Goal: Task Accomplishment & Management: Complete application form

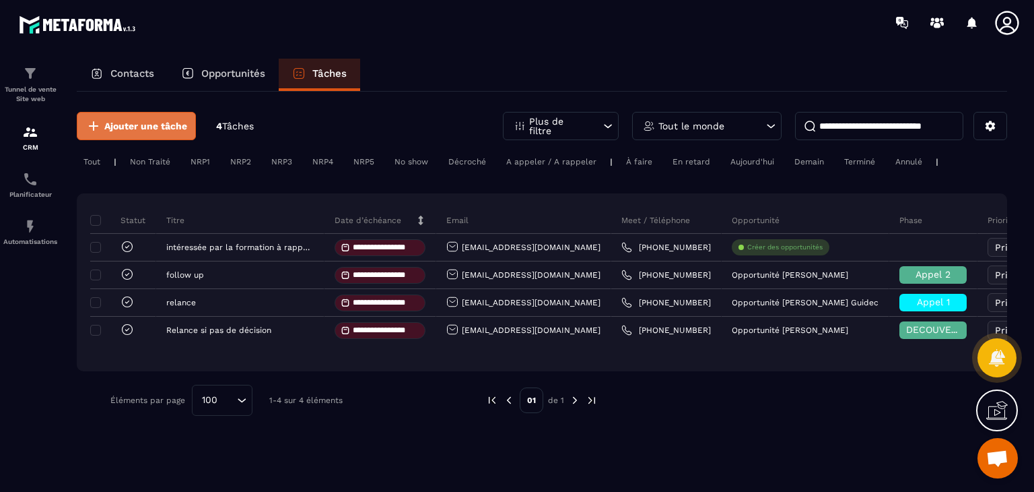
click at [158, 129] on span "Ajouter une tâche" at bounding box center [145, 125] width 83 height 13
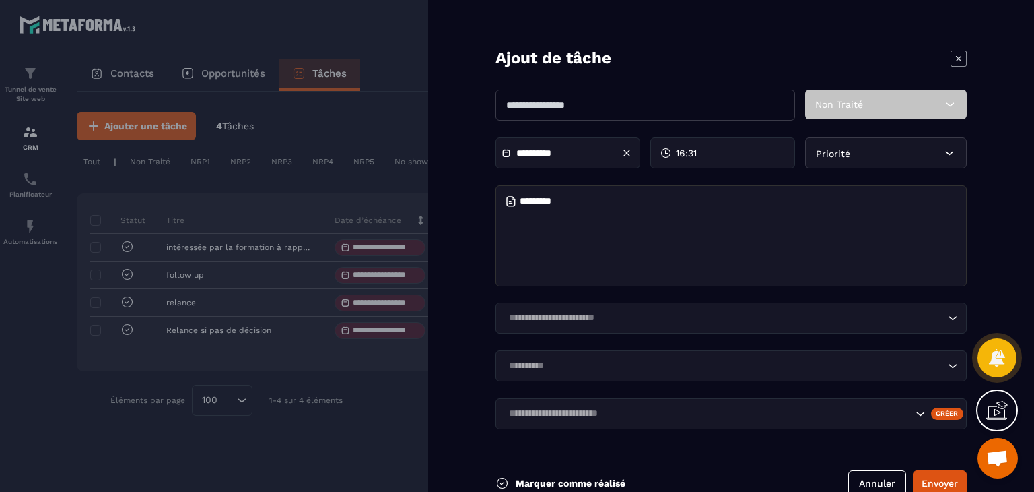
click at [540, 258] on textarea at bounding box center [731, 235] width 471 height 101
click at [577, 201] on textarea "**********" at bounding box center [731, 235] width 471 height 101
type textarea "**********"
click at [930, 481] on button "Envoyer" at bounding box center [940, 483] width 54 height 26
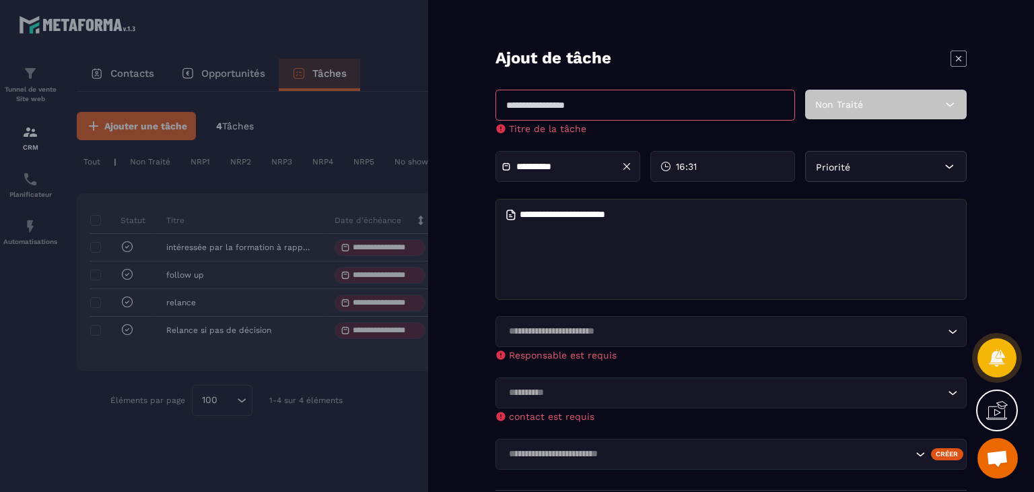
click at [660, 97] on input "text" at bounding box center [646, 105] width 300 height 31
type input "**********"
click at [948, 104] on icon at bounding box center [951, 104] width 8 height 4
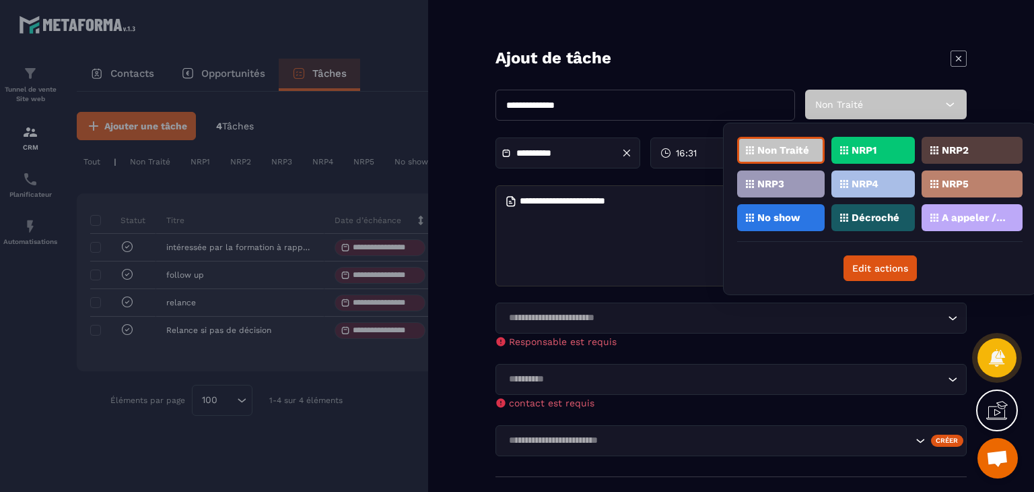
click at [869, 149] on p "NRP1" at bounding box center [864, 149] width 25 height 9
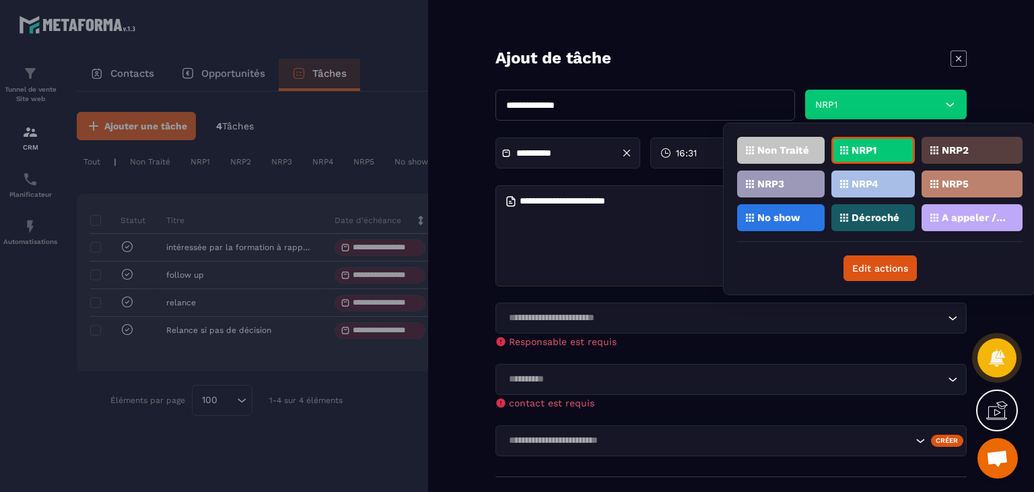
click at [954, 439] on div "Créer" at bounding box center [947, 440] width 33 height 12
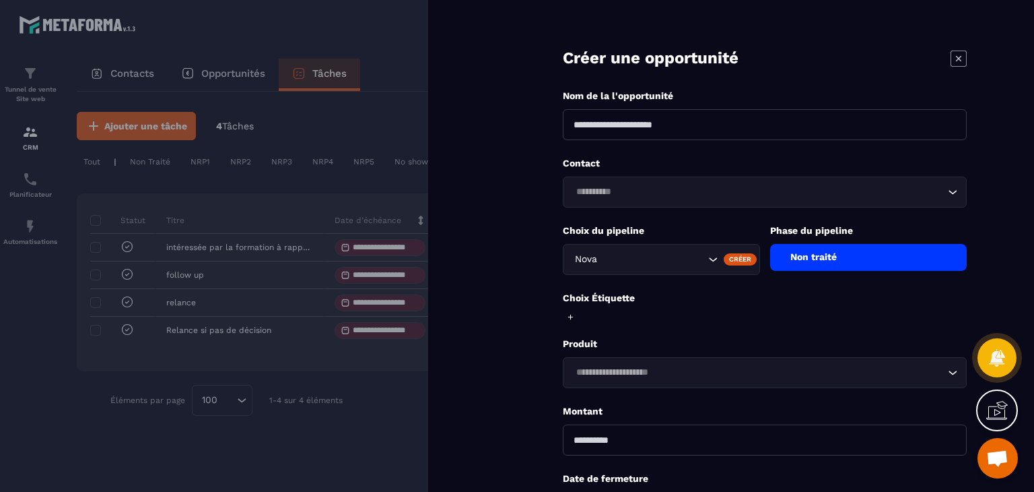
click at [905, 266] on div "Non traité" at bounding box center [868, 257] width 197 height 27
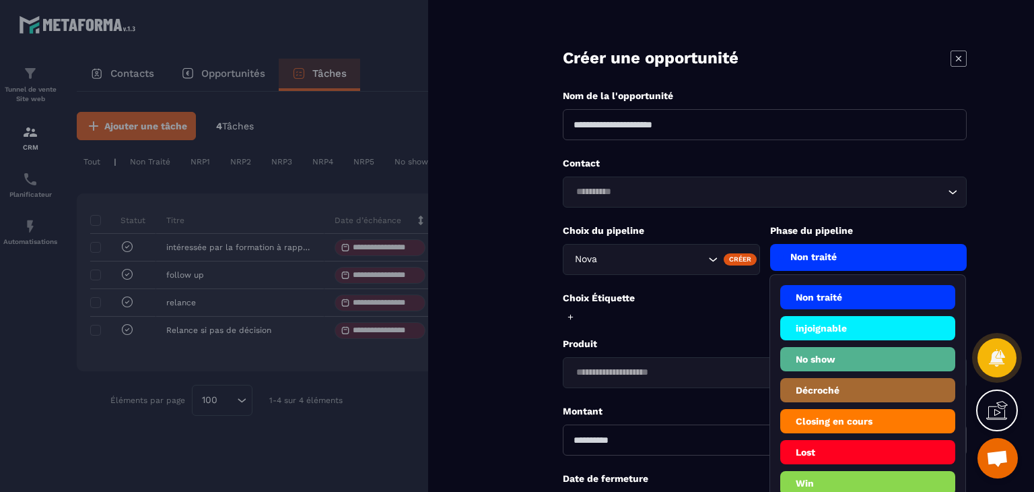
click at [867, 385] on li "Décroché" at bounding box center [868, 390] width 176 height 24
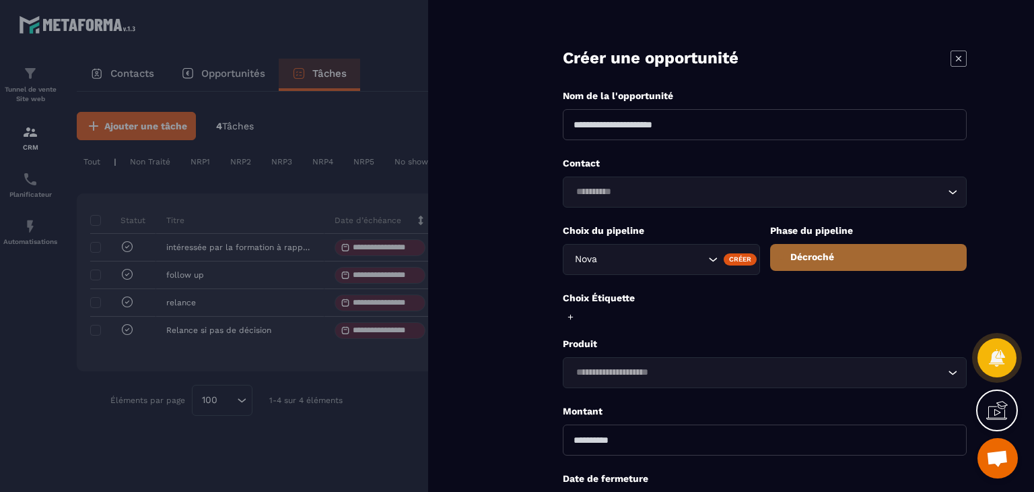
click at [1007, 457] on span "Ouvrir le chat" at bounding box center [998, 459] width 22 height 19
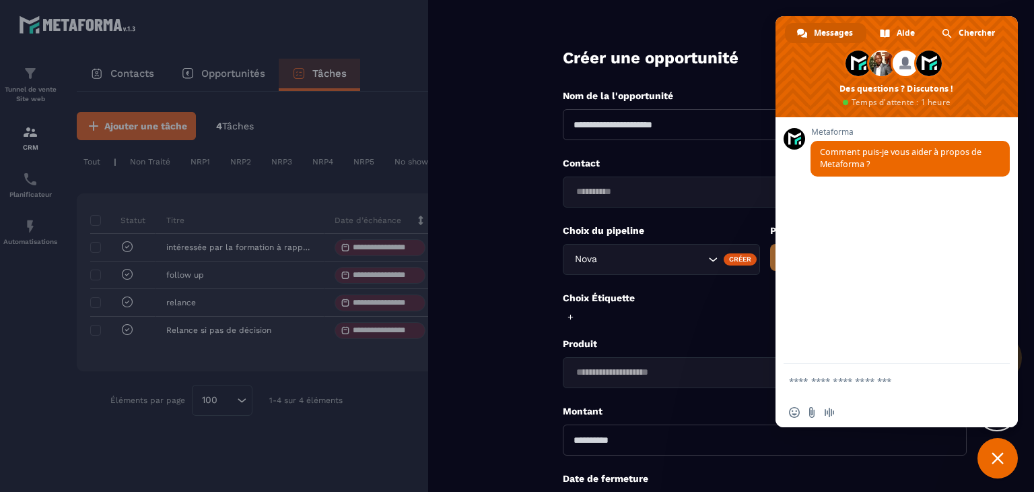
click at [1007, 457] on span "Fermer le chat" at bounding box center [998, 458] width 40 height 40
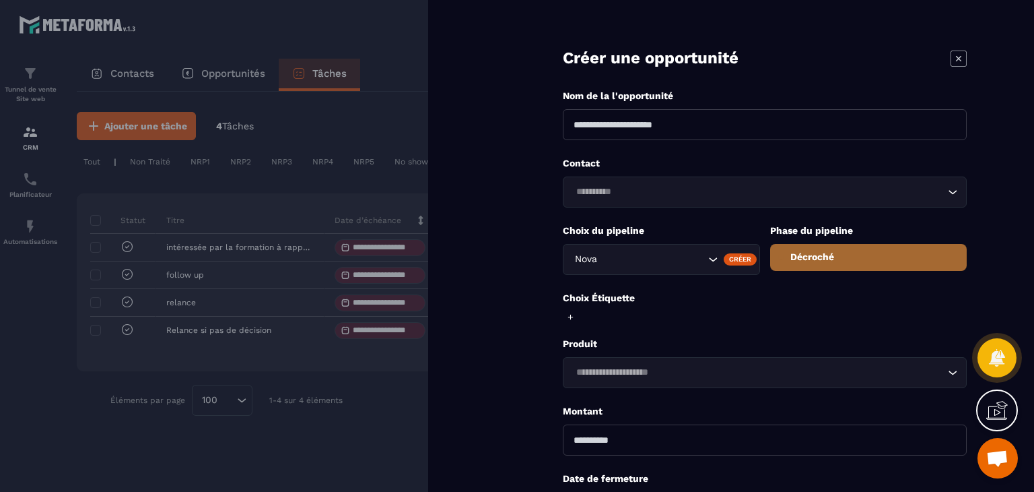
scroll to position [117, 0]
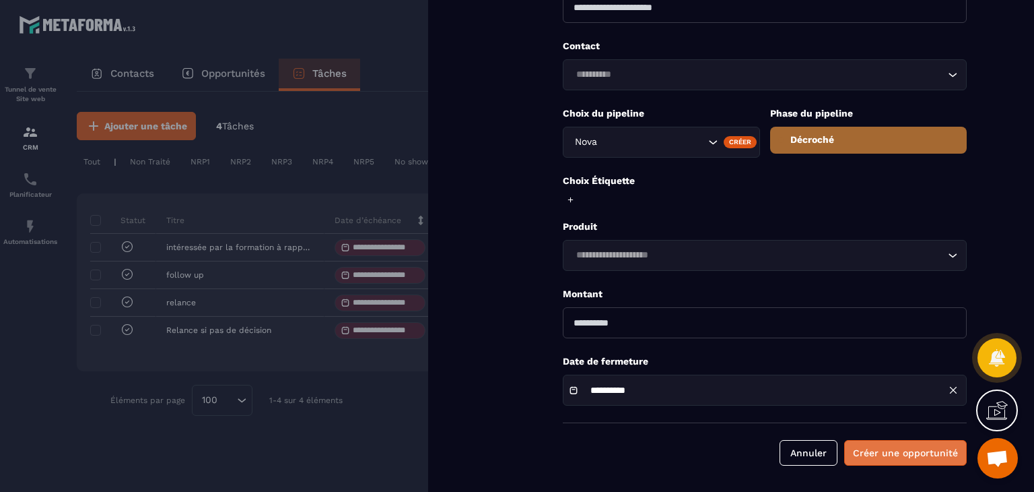
click at [877, 452] on button "Créer une opportunité" at bounding box center [905, 453] width 123 height 26
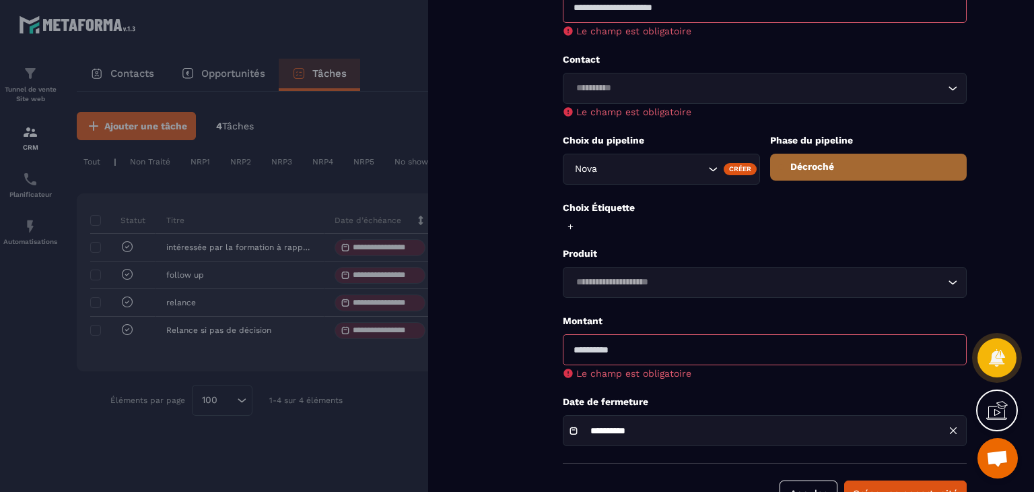
scroll to position [0, 0]
